Goal: Information Seeking & Learning: Understand process/instructions

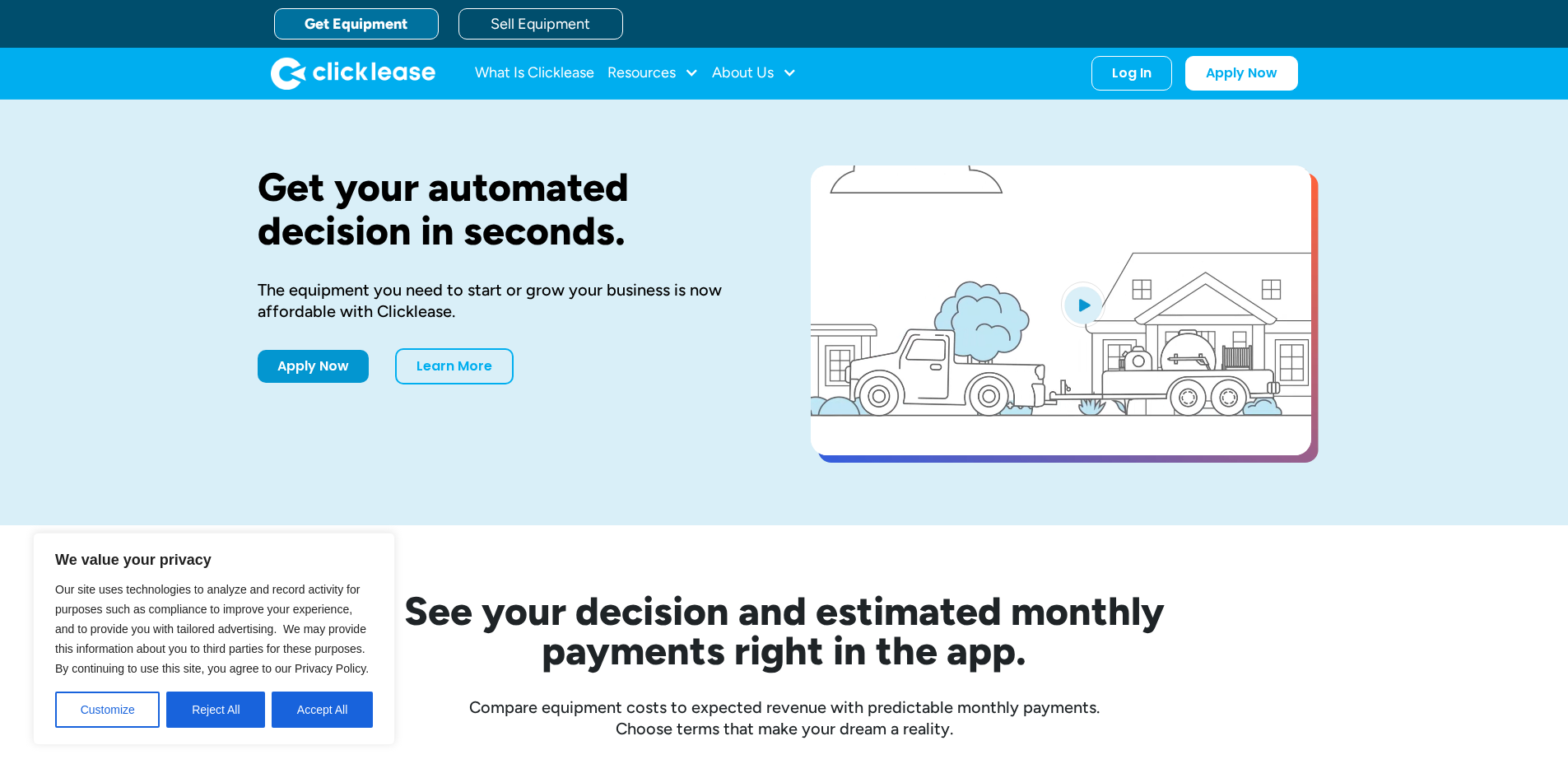
scroll to position [63, 0]
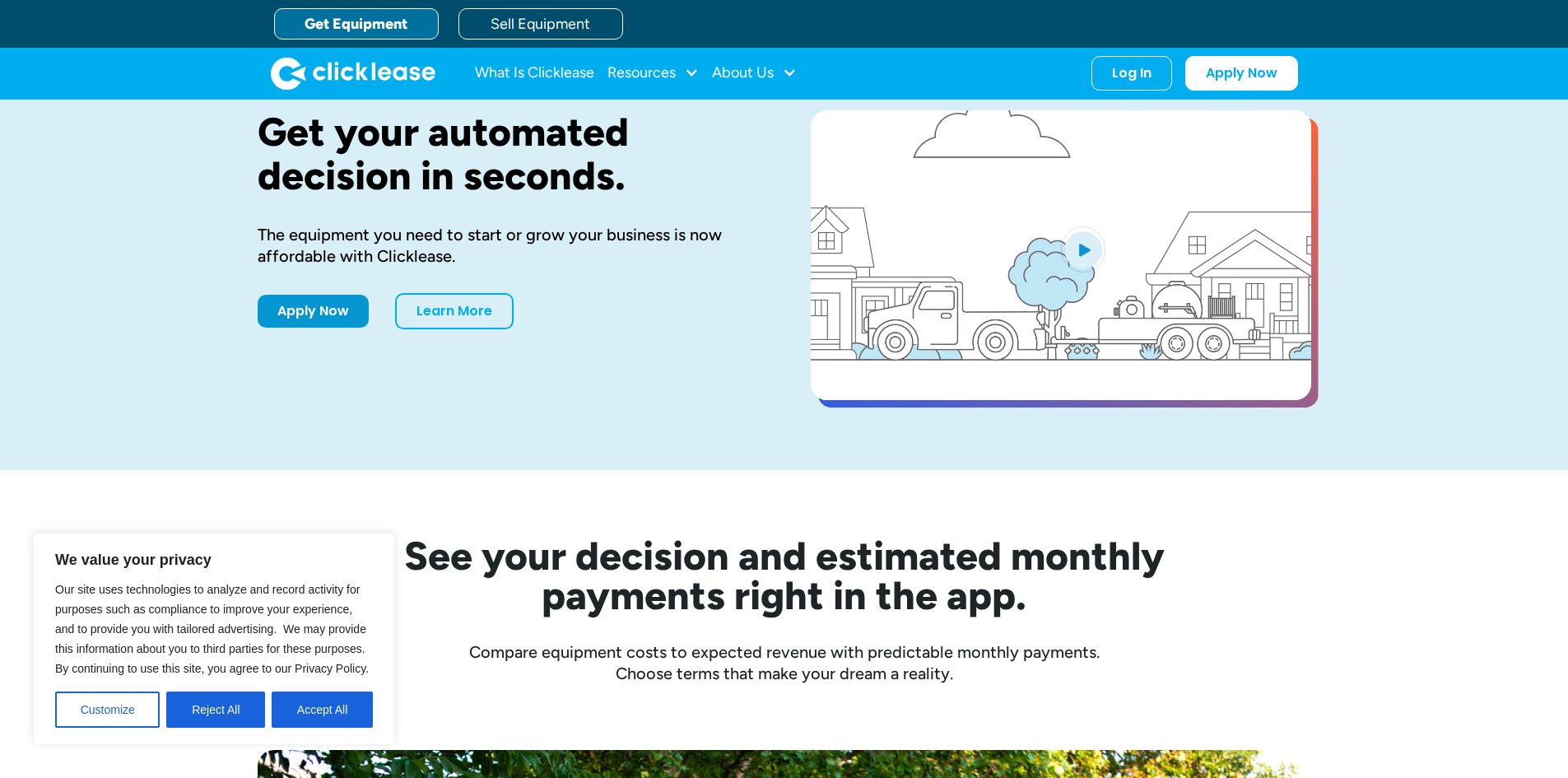
scroll to position [0, 0]
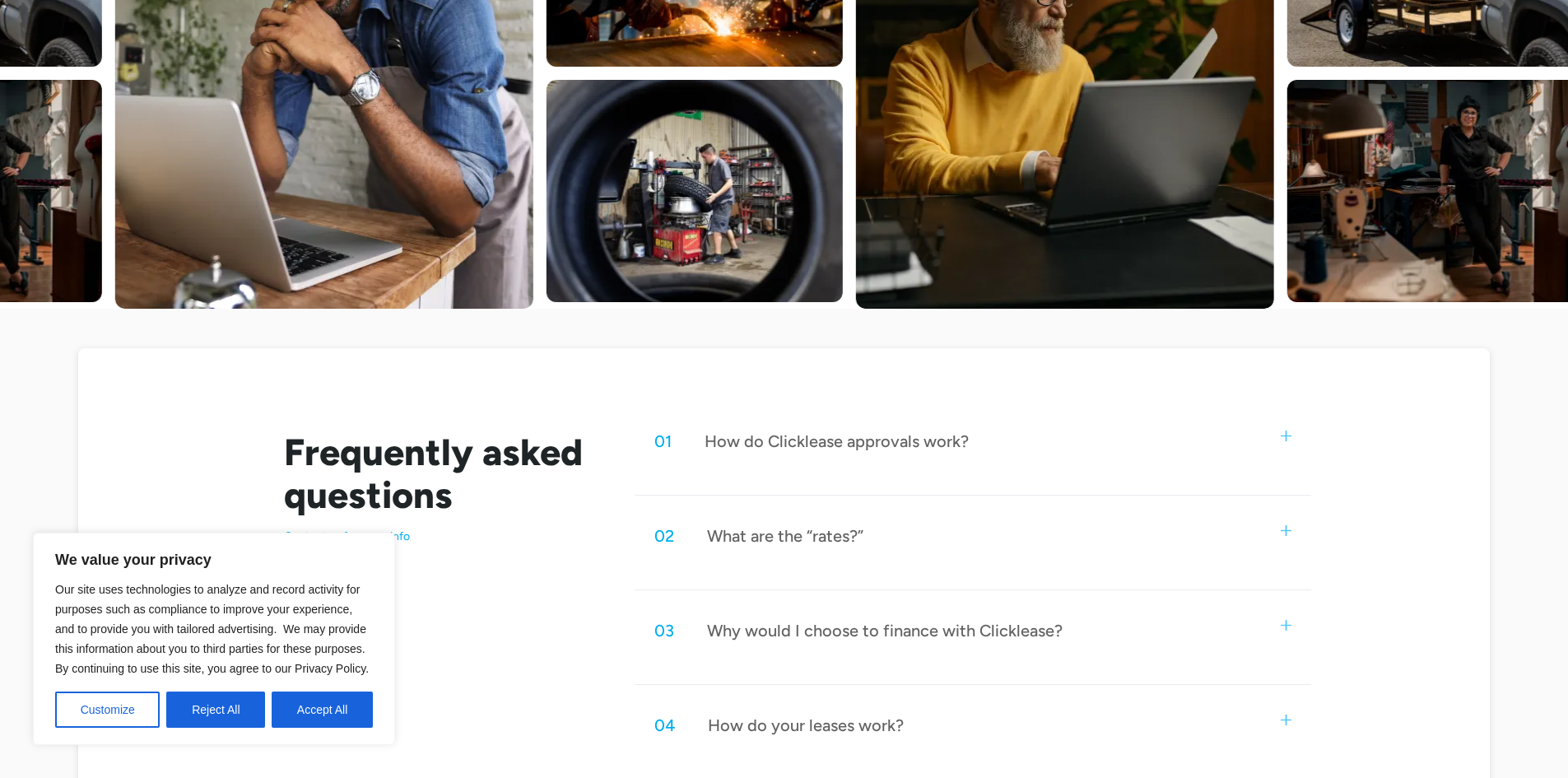
scroll to position [494, 0]
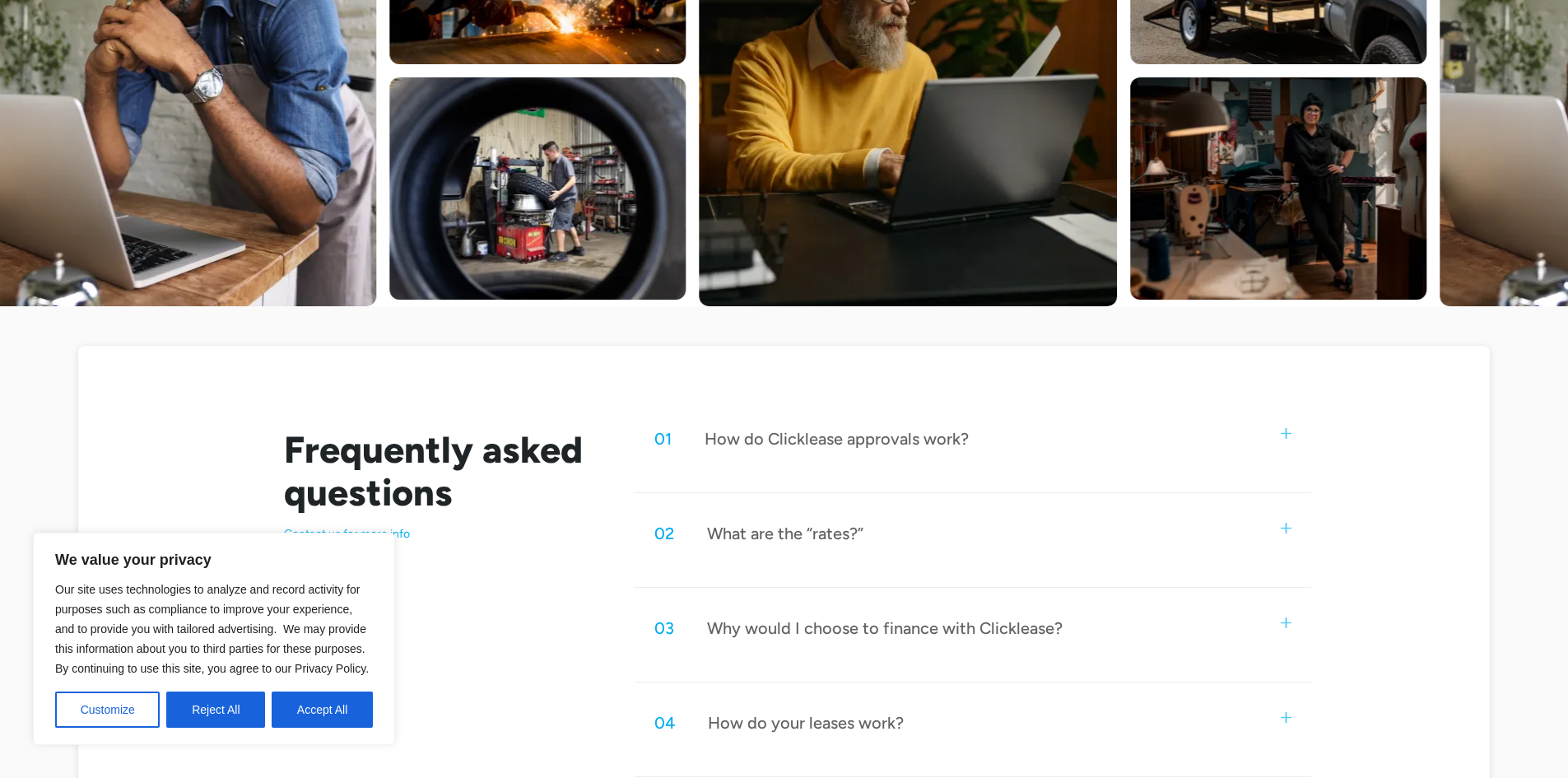
click at [1205, 439] on div "01 How do Clicklease approvals work?" at bounding box center [972, 439] width 676 height 54
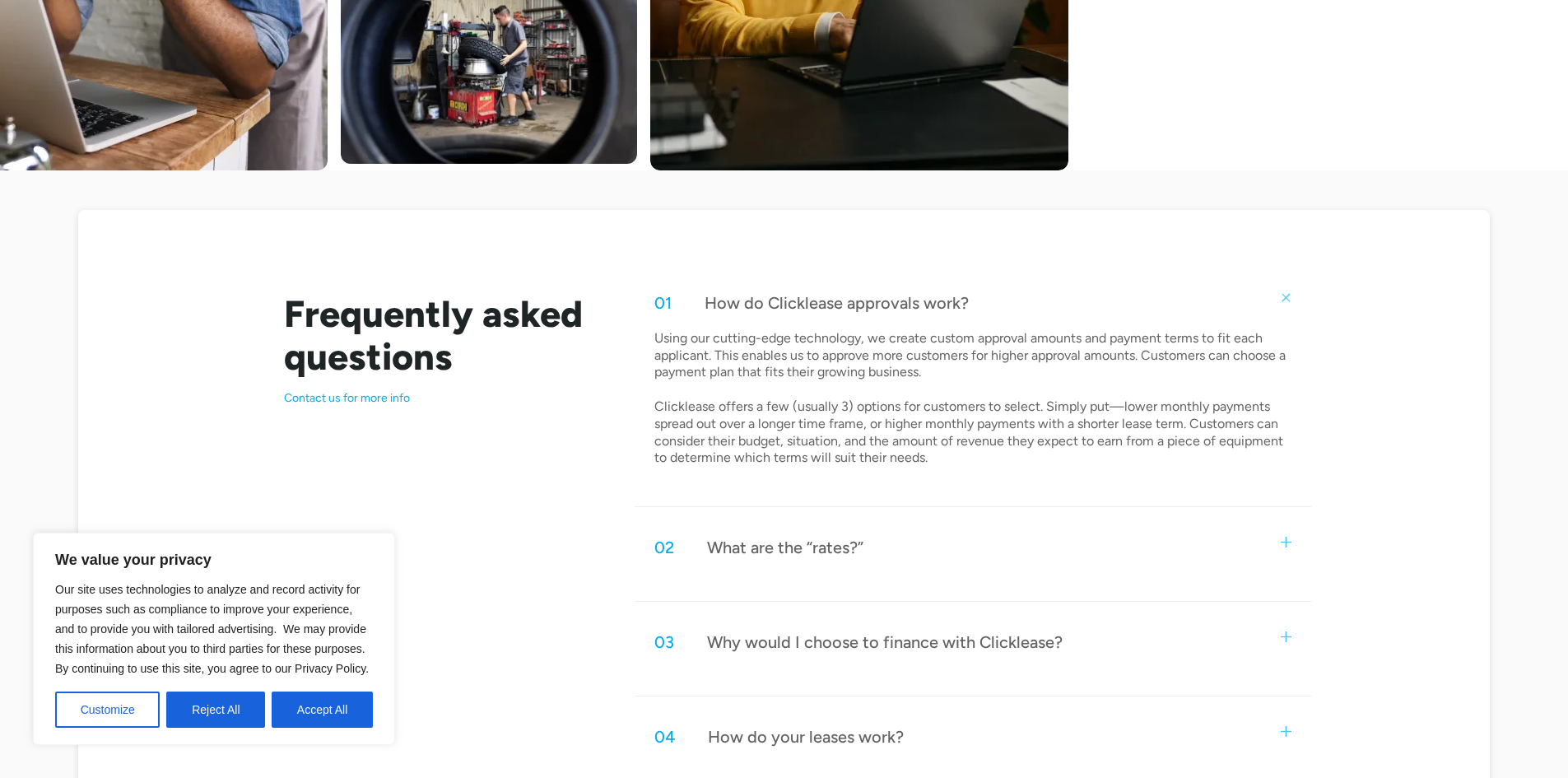
scroll to position [659, 0]
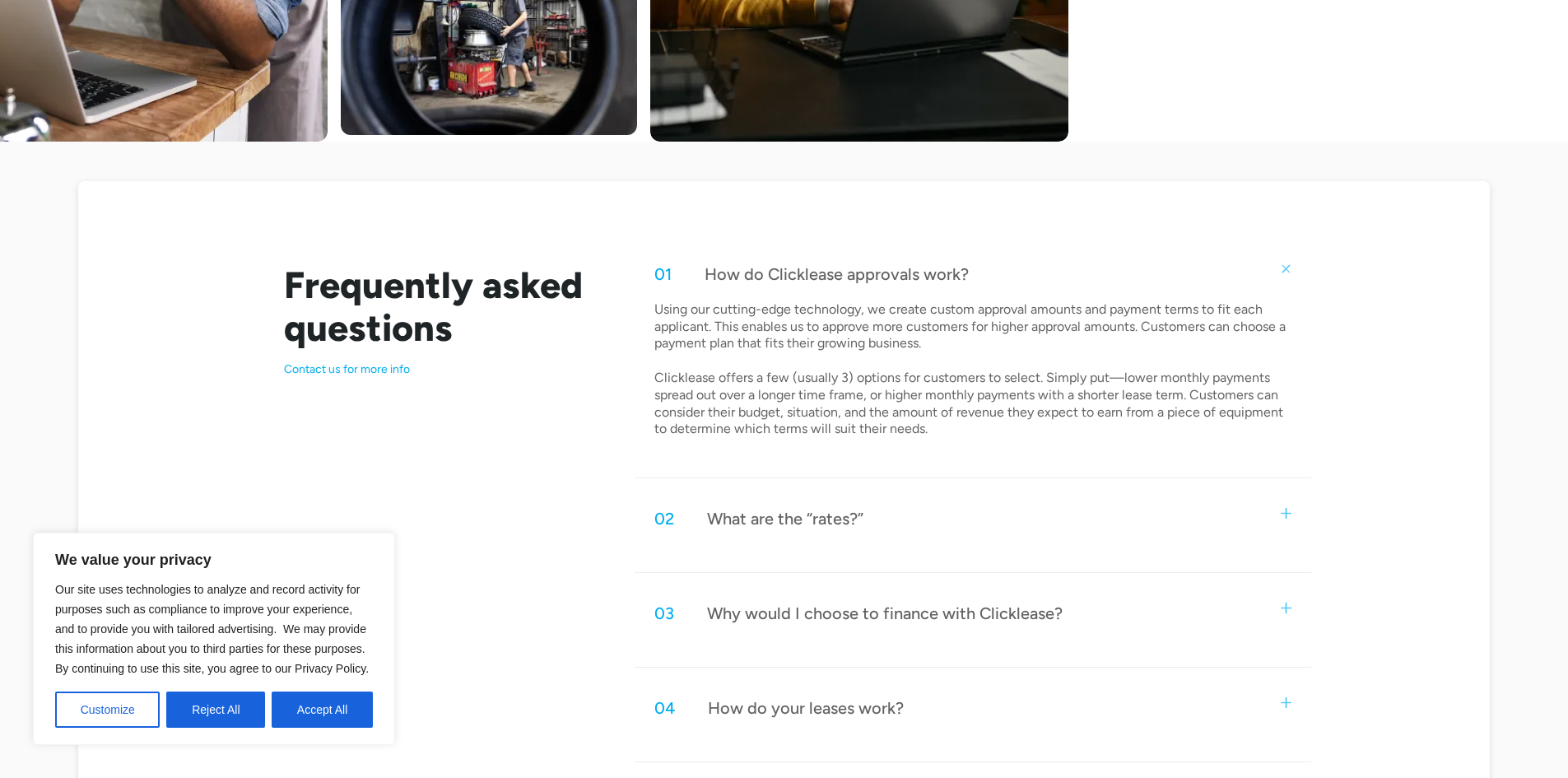
click at [989, 559] on div "02 What are the “rates?” Because we offer leases, rather than loans, we don’t h…" at bounding box center [972, 532] width 676 height 81
click at [1280, 508] on img at bounding box center [1286, 513] width 11 height 11
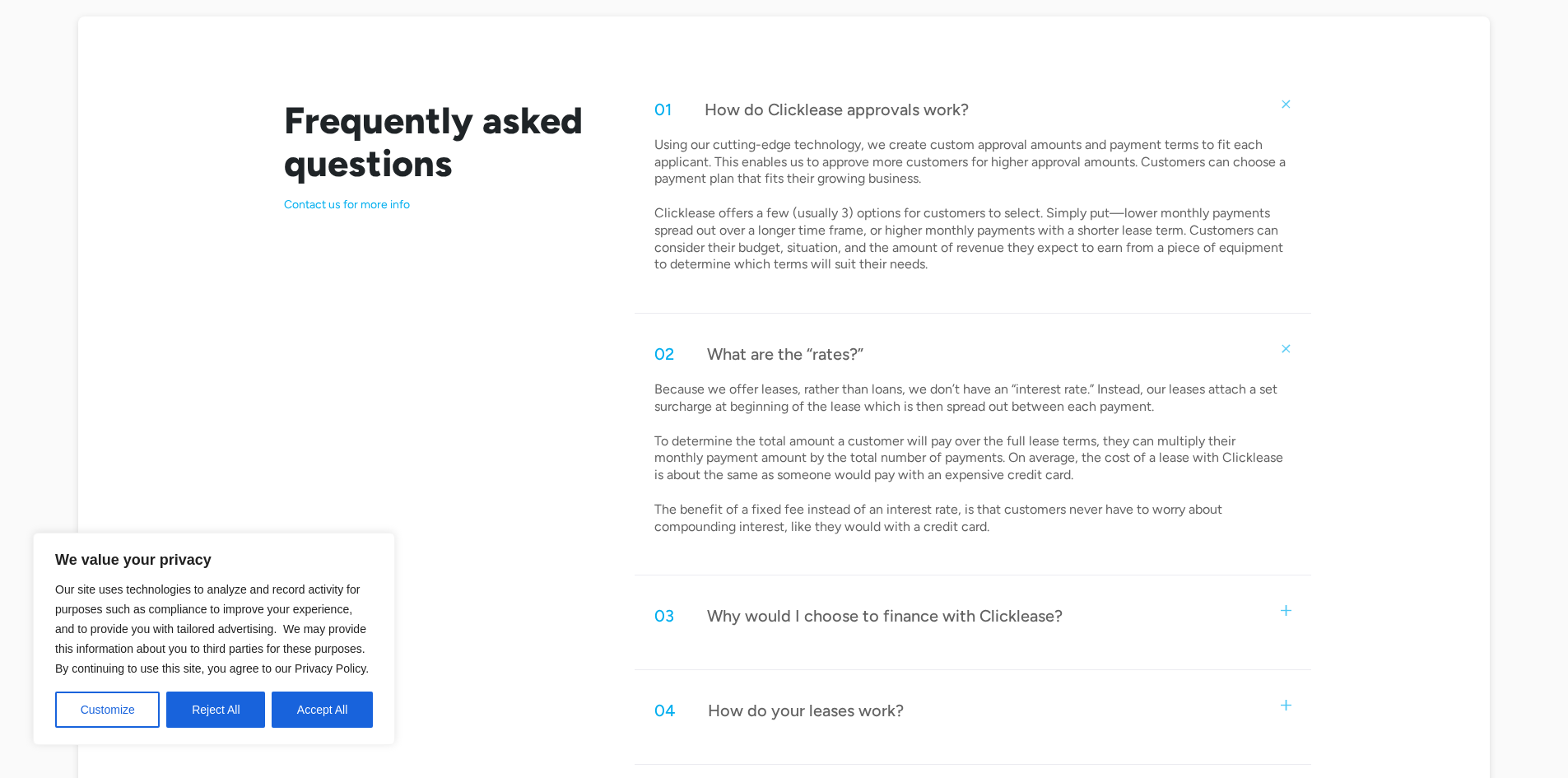
scroll to position [906, 0]
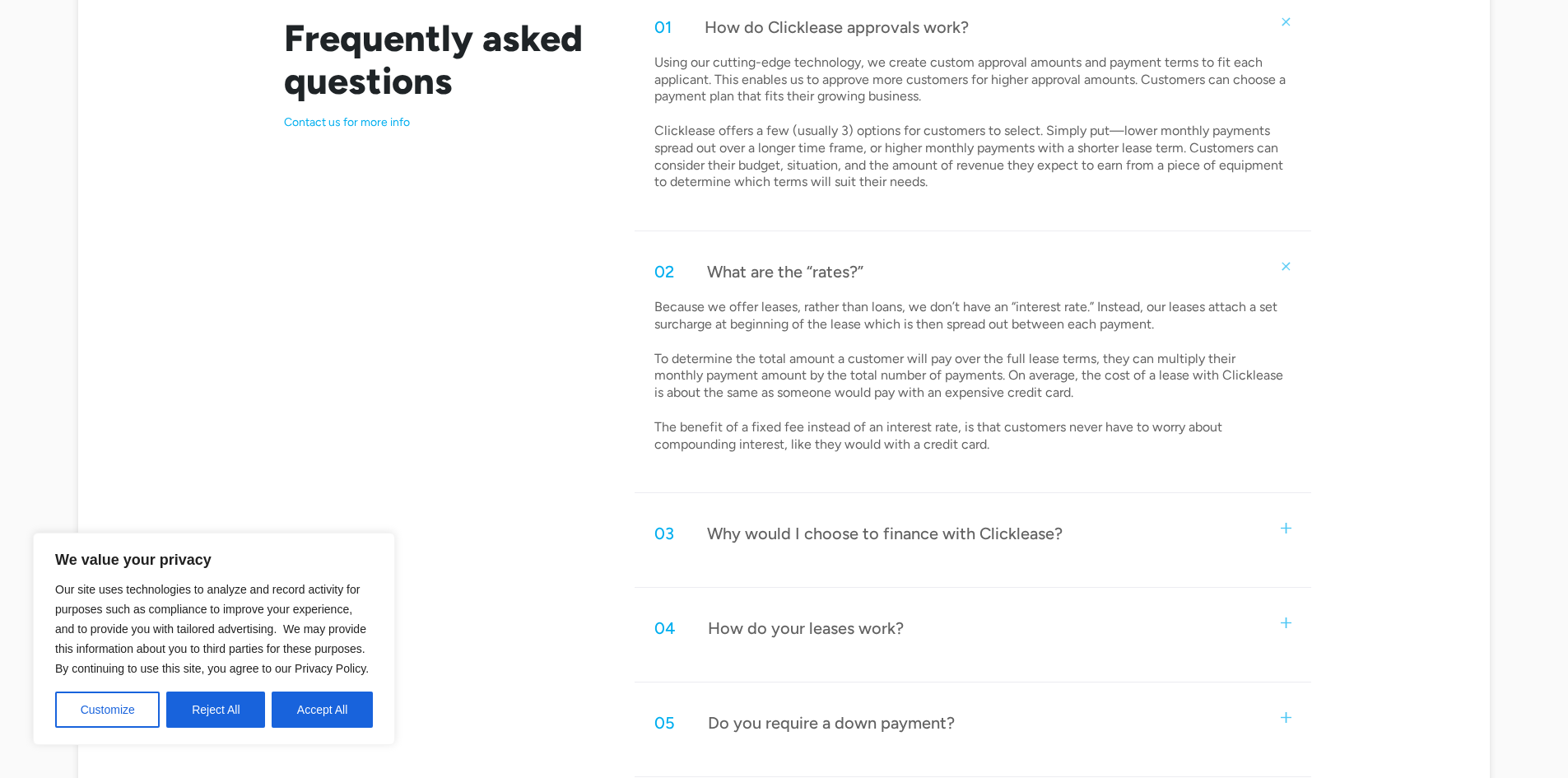
click at [1299, 529] on div "03 Why would I choose to finance with Clicklease?" at bounding box center [972, 534] width 676 height 54
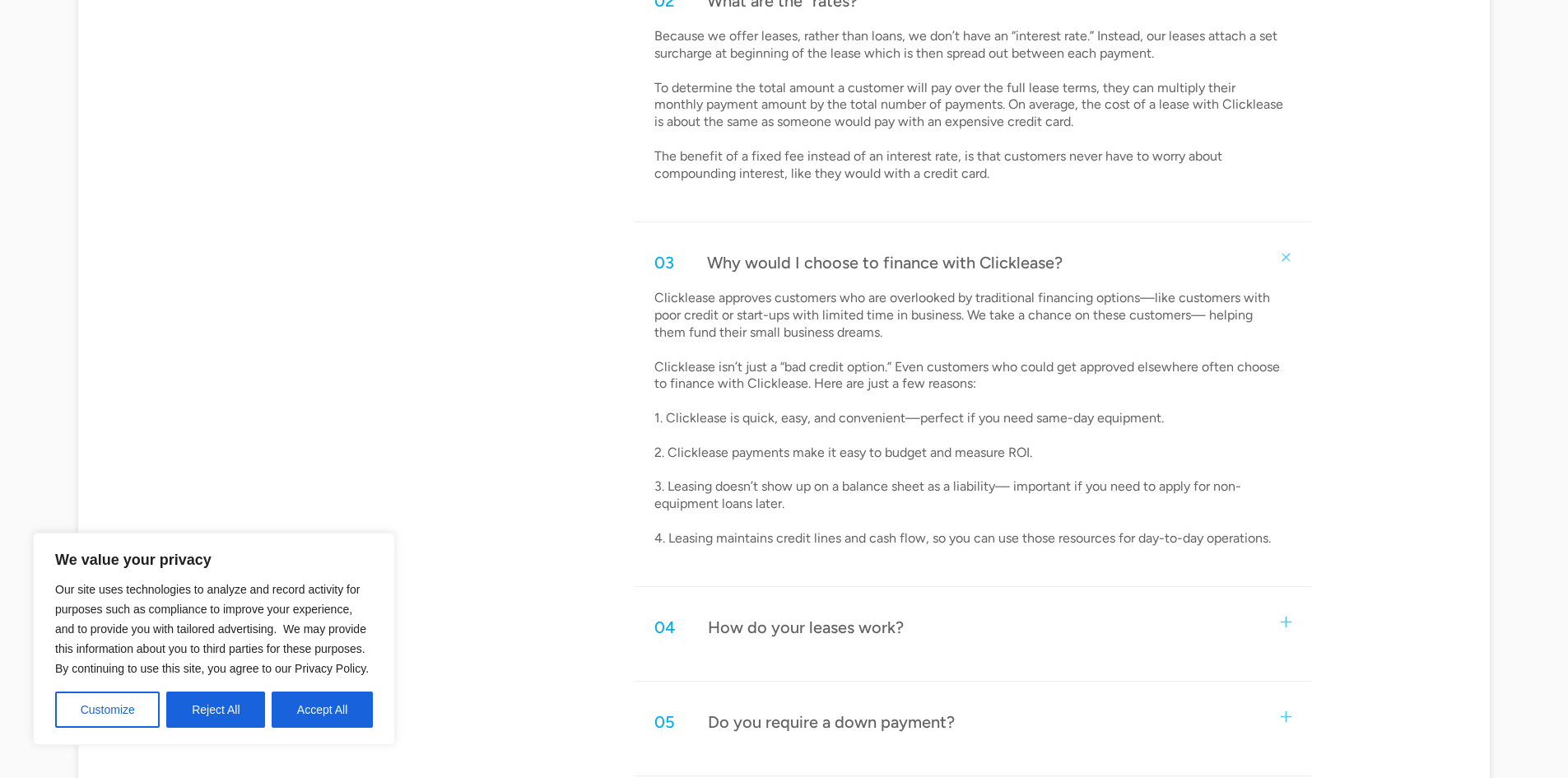
scroll to position [1235, 0]
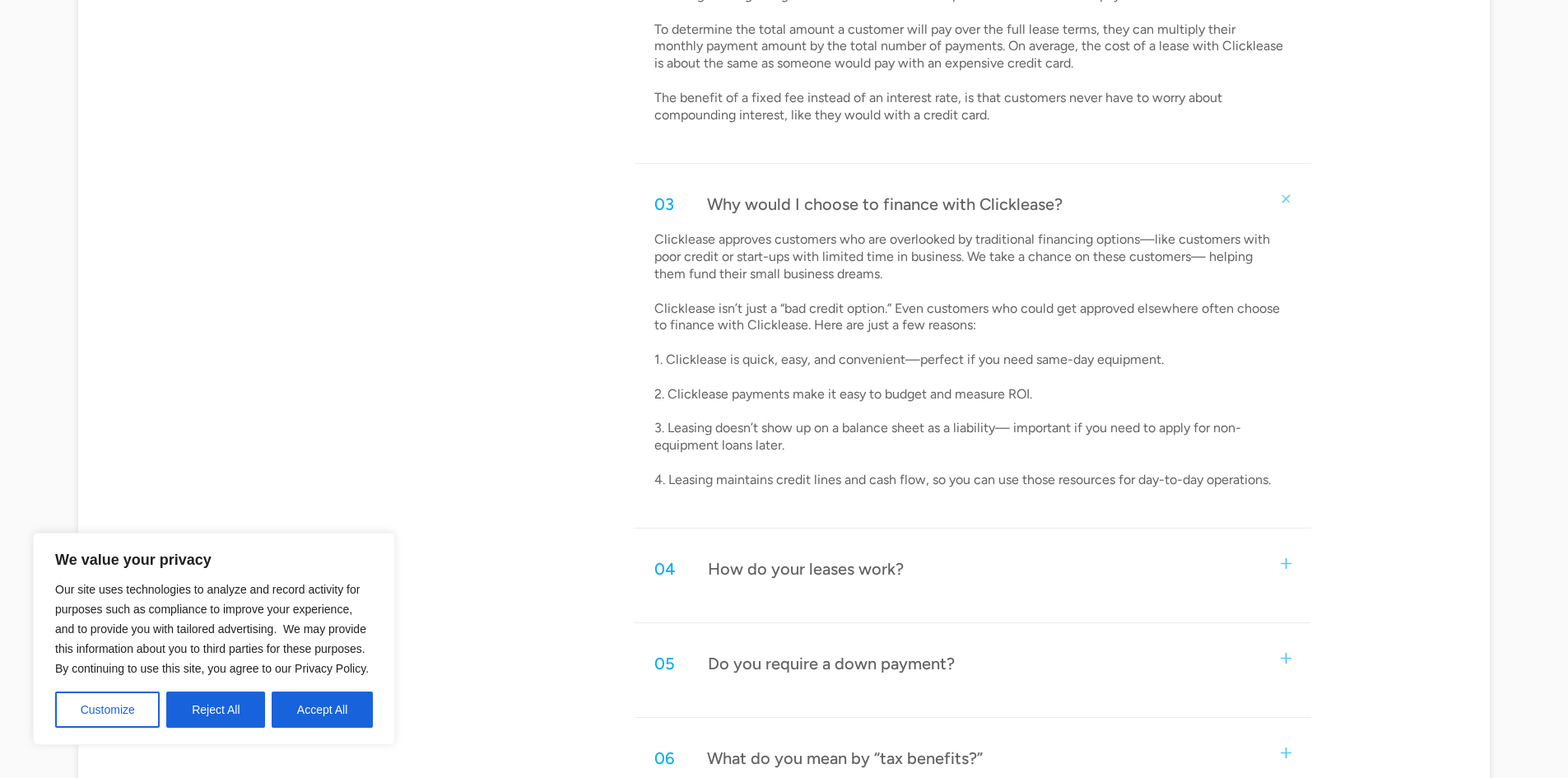
click at [1247, 576] on div "04 How do your leases work?" at bounding box center [972, 568] width 676 height 54
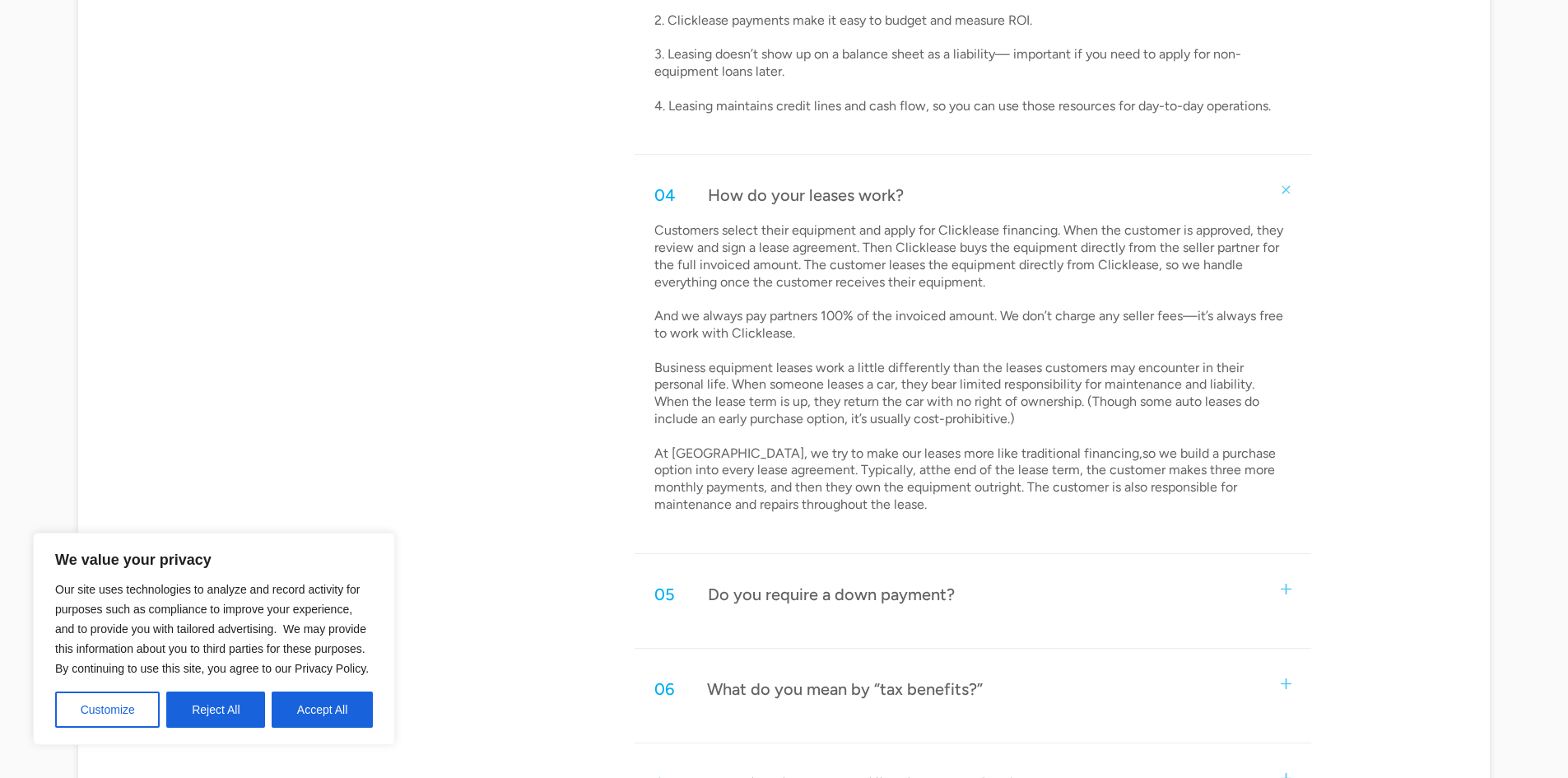
scroll to position [1646, 0]
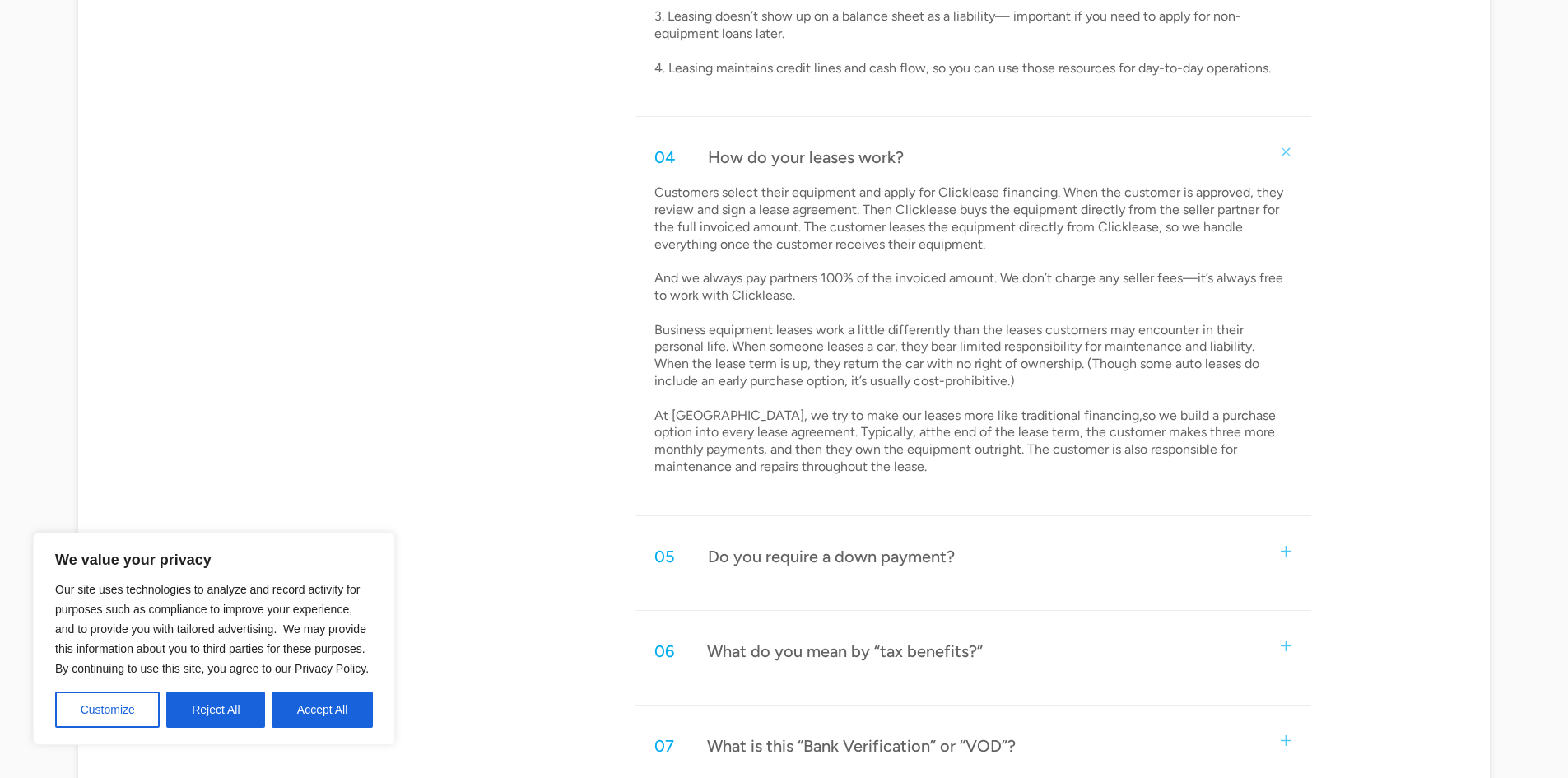
click at [1291, 554] on div "05 Do you require a down payment?" at bounding box center [972, 556] width 676 height 54
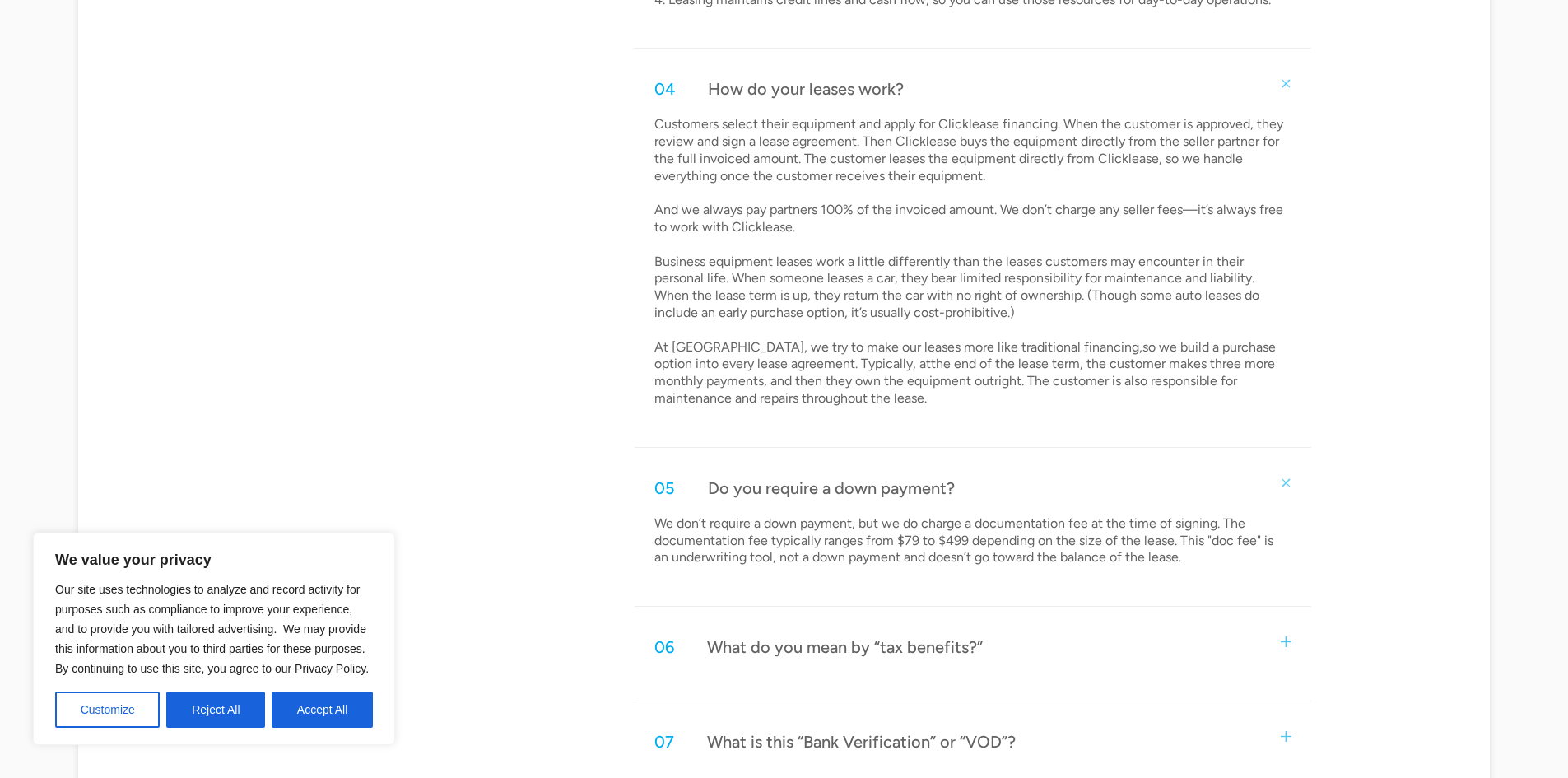
scroll to position [1811, 0]
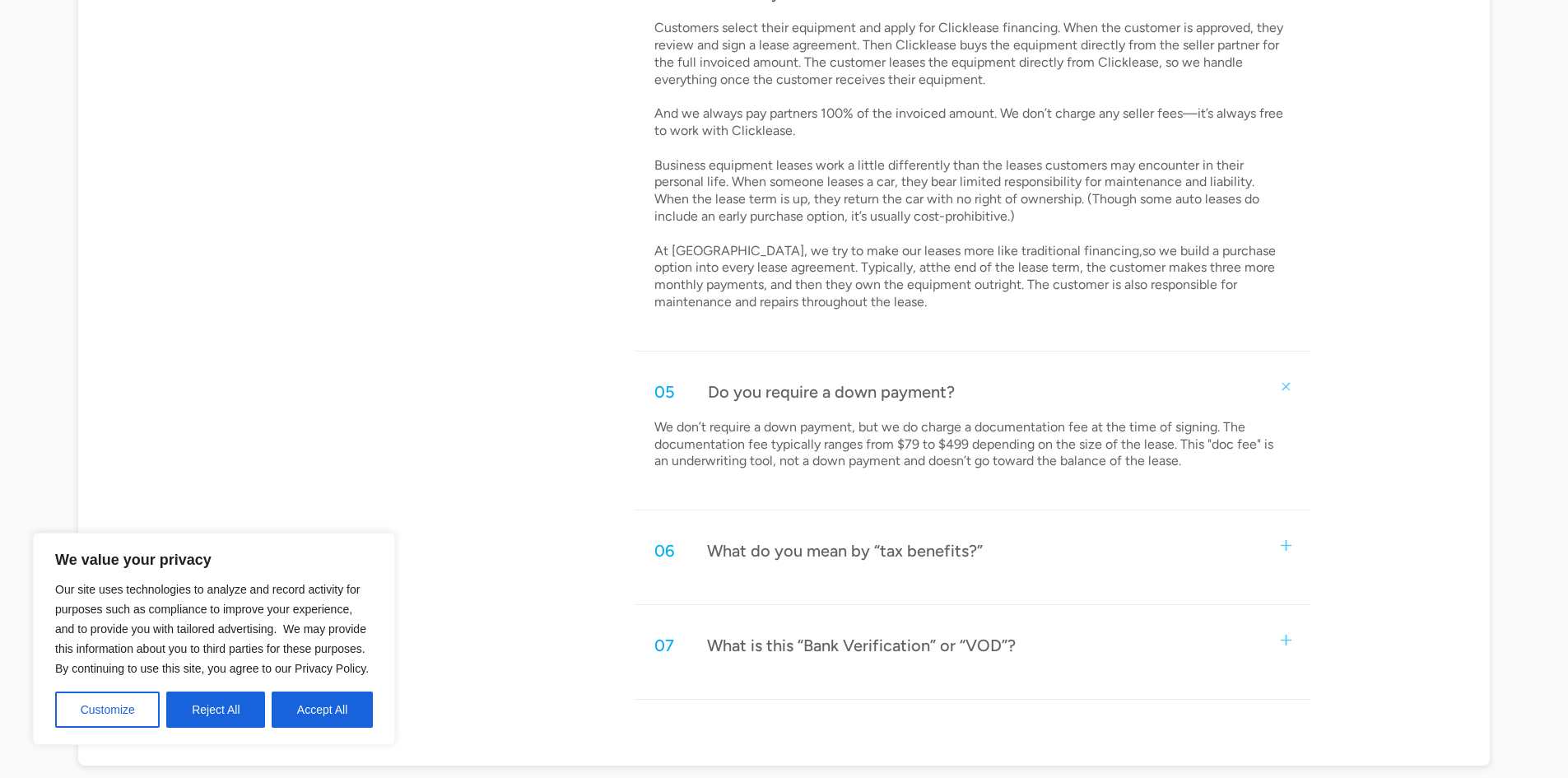
click at [1288, 552] on div "06 What do you mean by “tax benefits?”" at bounding box center [972, 551] width 676 height 54
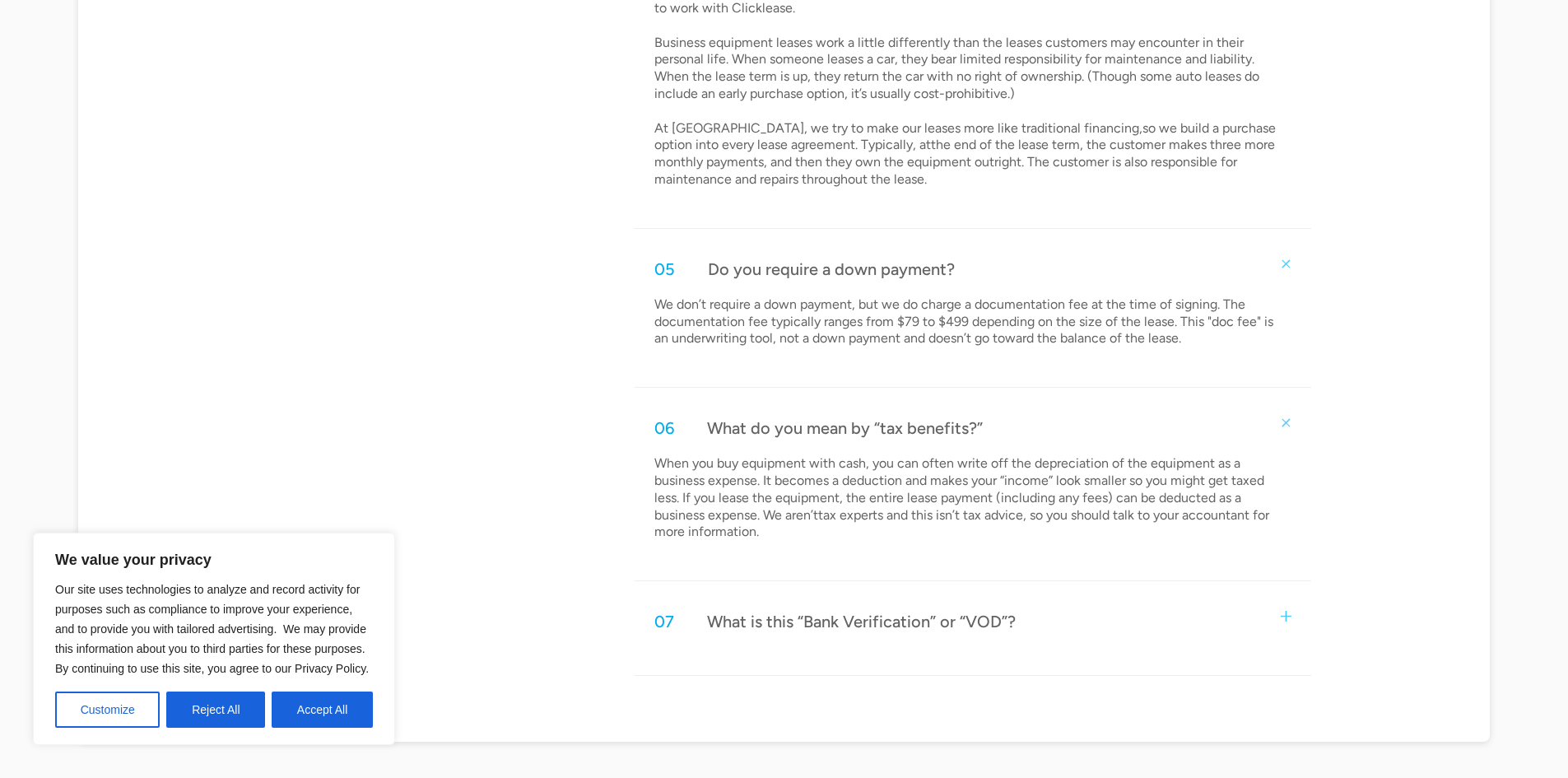
scroll to position [1975, 0]
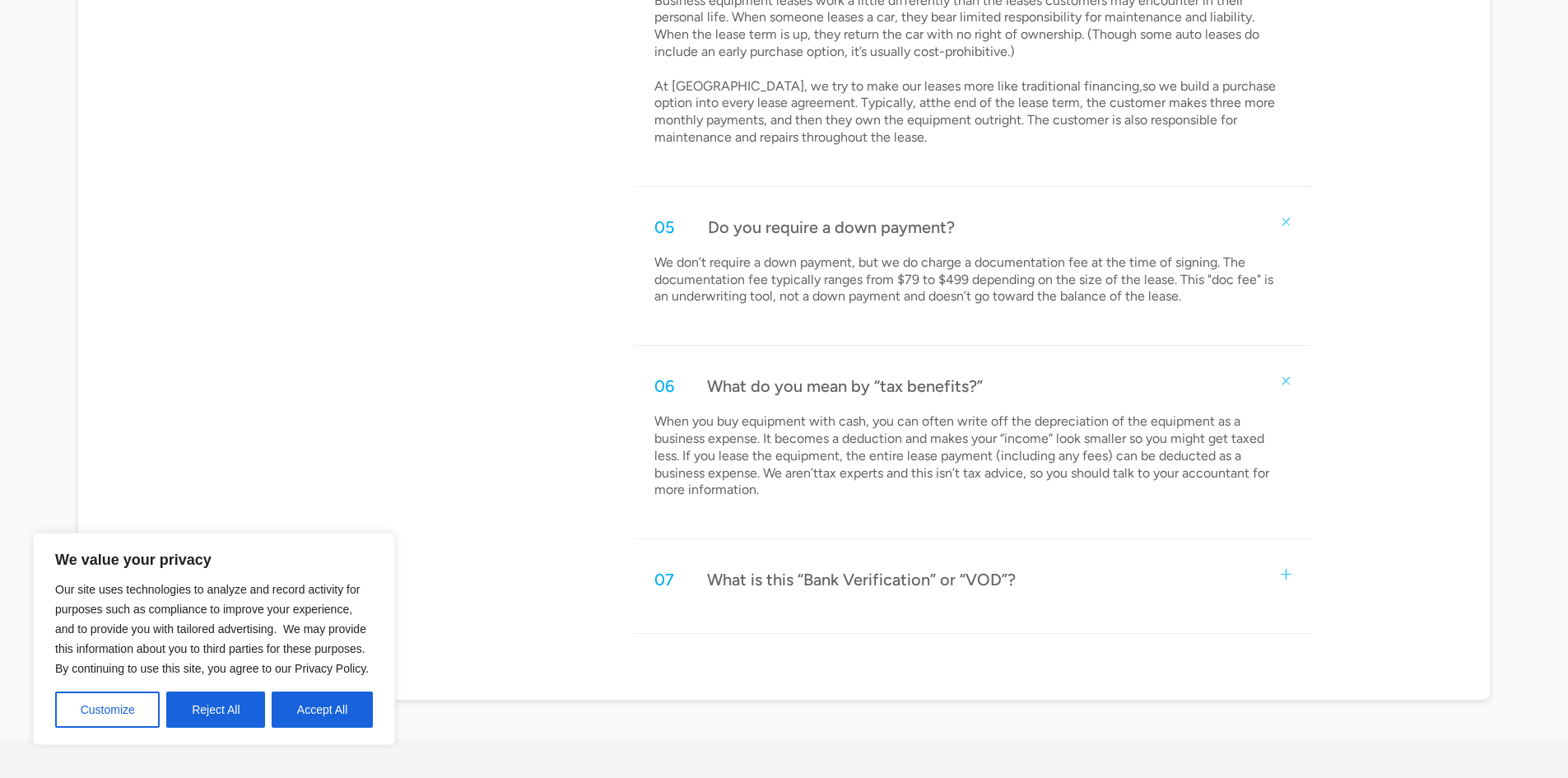
click at [1288, 577] on img at bounding box center [1286, 574] width 11 height 11
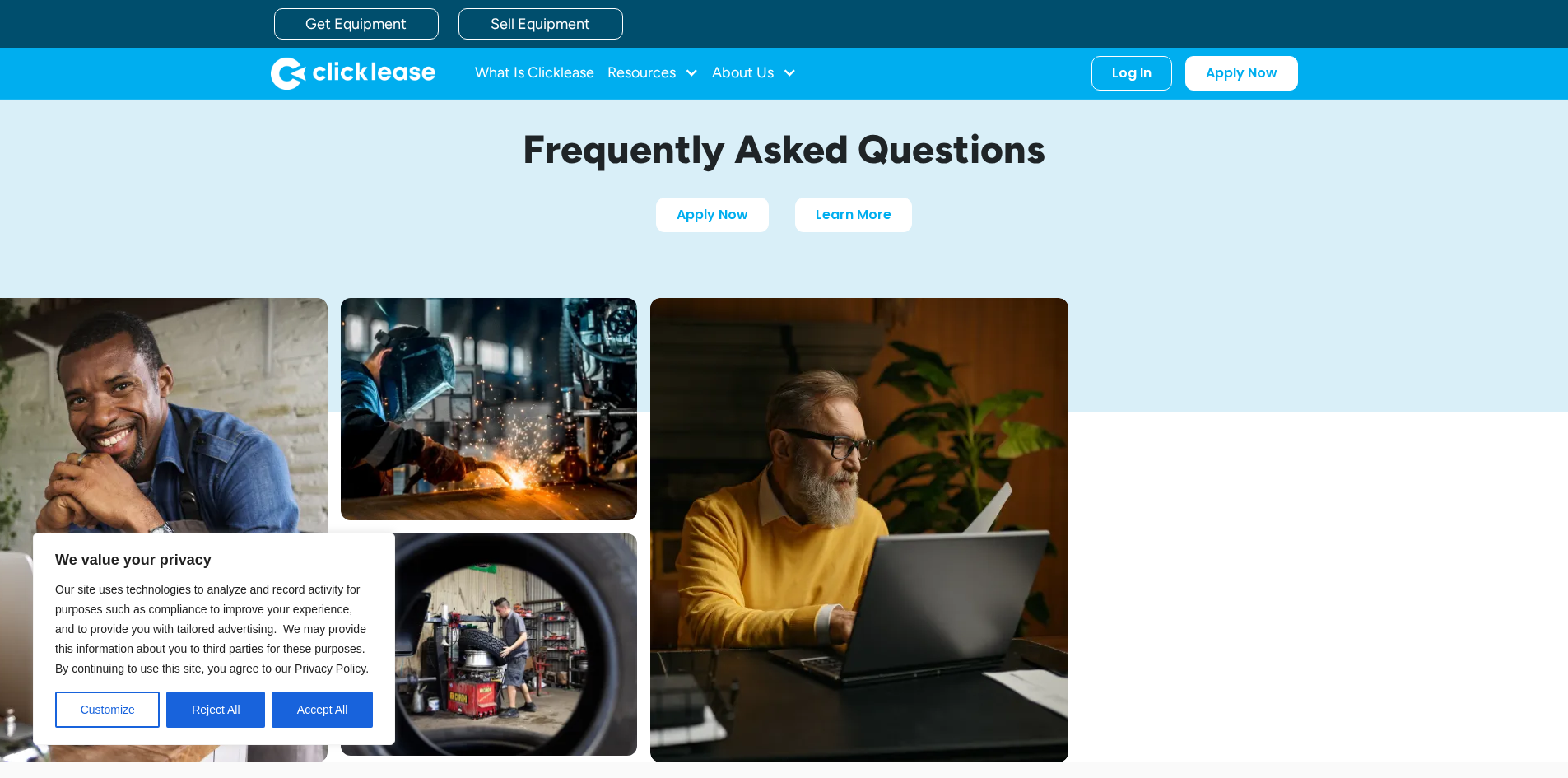
scroll to position [0, 0]
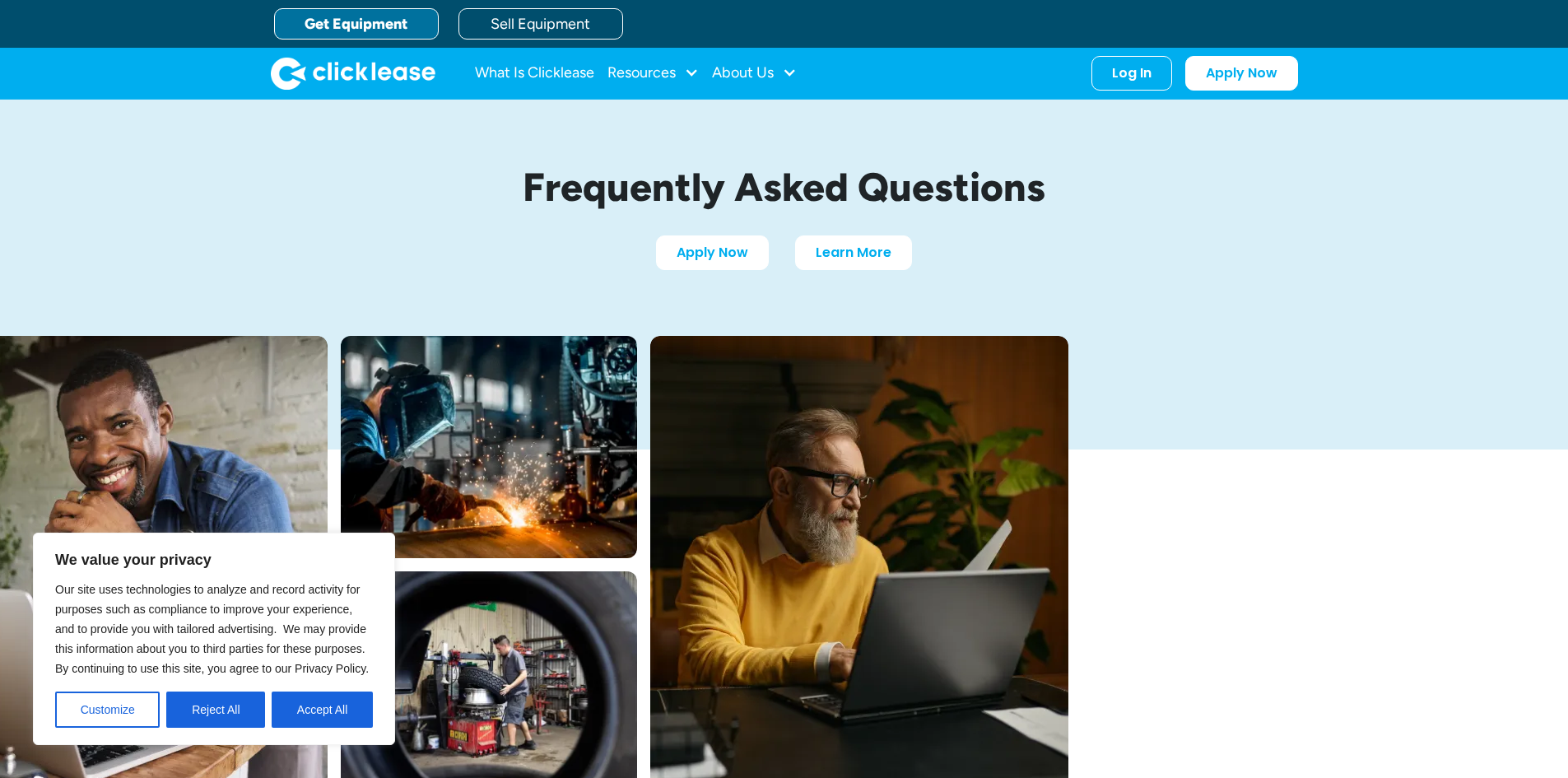
click at [336, 17] on link "Get Equipment" at bounding box center [356, 24] width 165 height 31
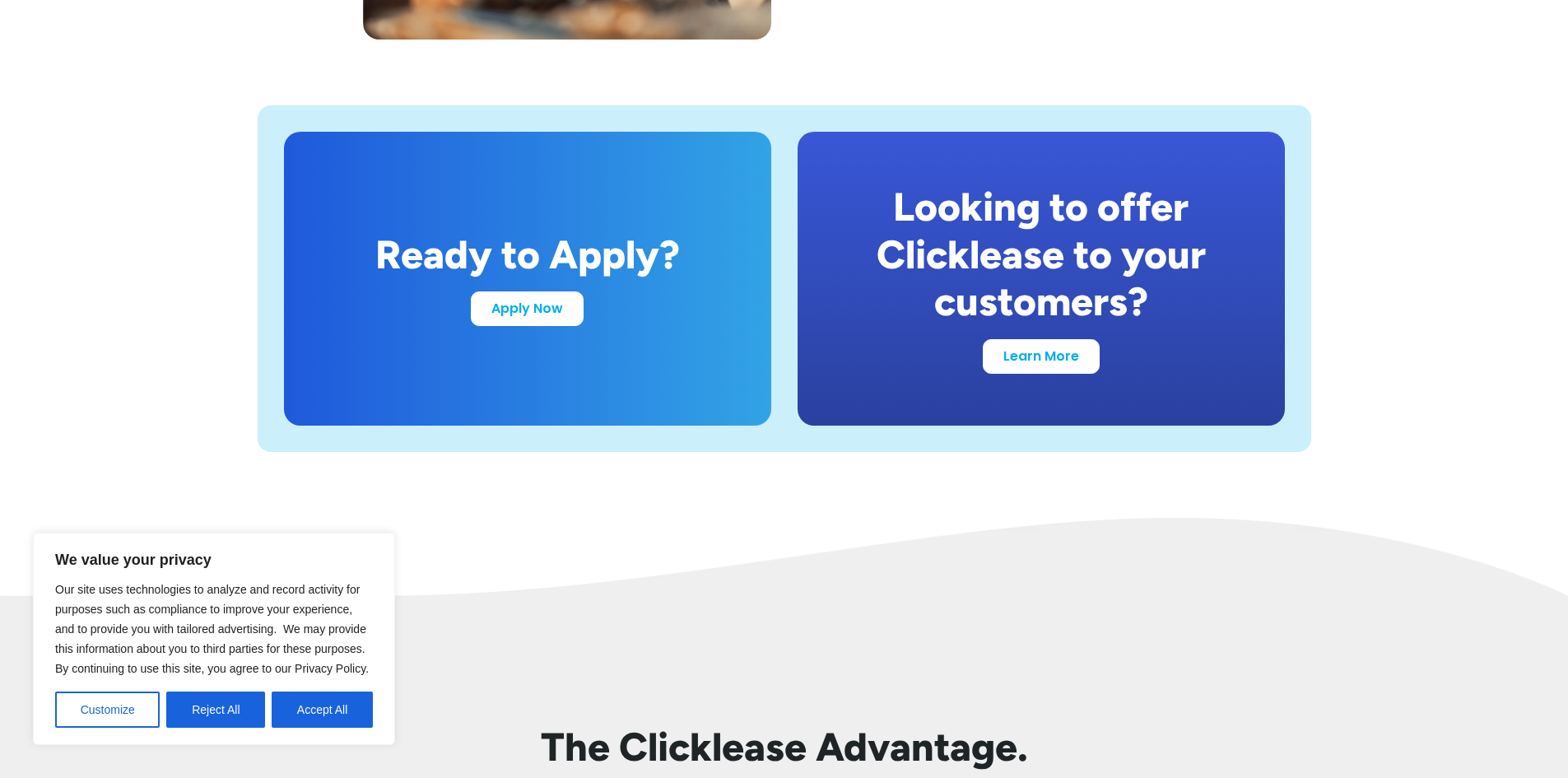
scroll to position [3210, 0]
